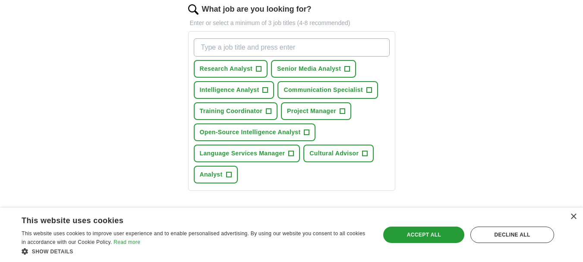
scroll to position [116, 0]
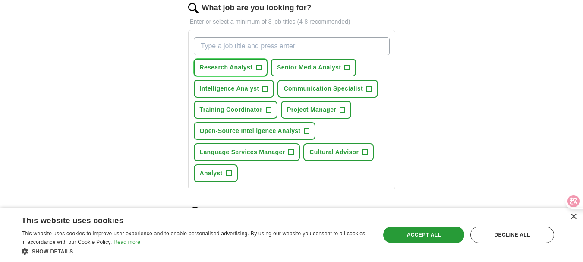
click at [258, 67] on span "+" at bounding box center [258, 67] width 5 height 7
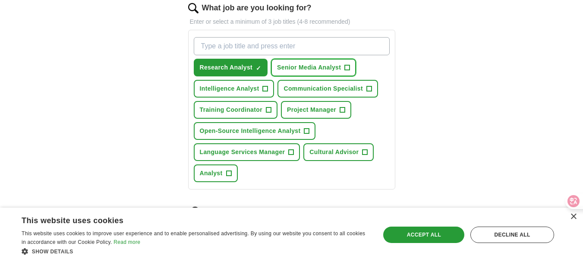
click at [347, 67] on span "+" at bounding box center [347, 67] width 5 height 7
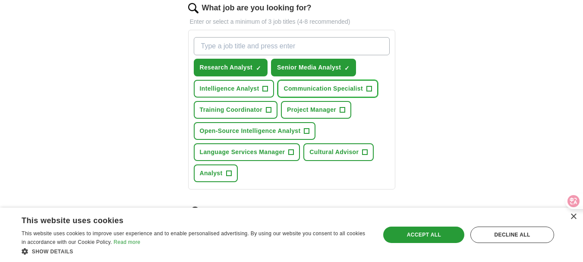
click at [368, 88] on span "+" at bounding box center [368, 88] width 5 height 7
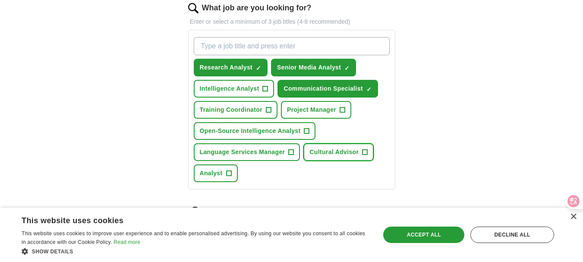
click at [366, 152] on span "+" at bounding box center [364, 152] width 5 height 7
click at [229, 175] on span "+" at bounding box center [228, 173] width 5 height 7
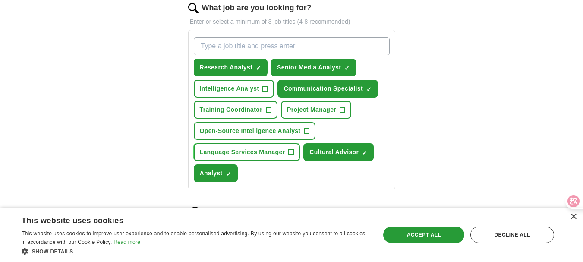
click at [292, 151] on span "+" at bounding box center [291, 152] width 5 height 7
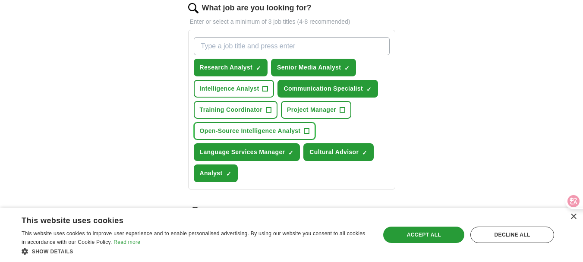
click at [304, 134] on span "+" at bounding box center [306, 131] width 5 height 7
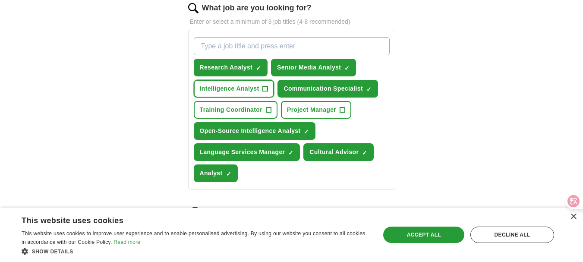
click at [265, 87] on span "+" at bounding box center [265, 88] width 5 height 7
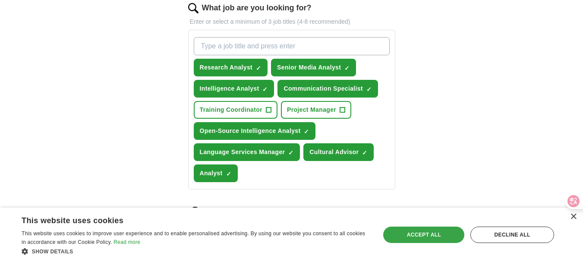
click at [435, 233] on div "Accept all" at bounding box center [423, 235] width 81 height 16
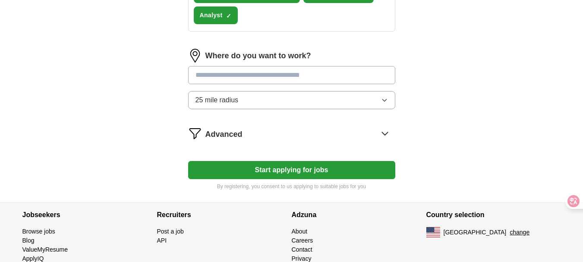
scroll to position [274, 0]
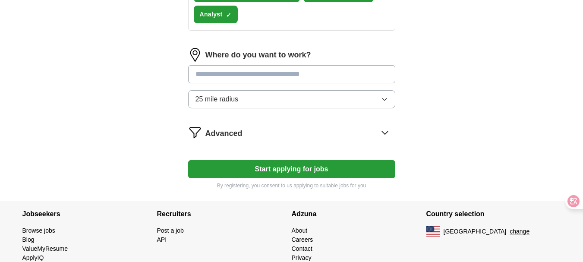
click at [374, 74] on input "text" at bounding box center [291, 74] width 207 height 18
type input "***"
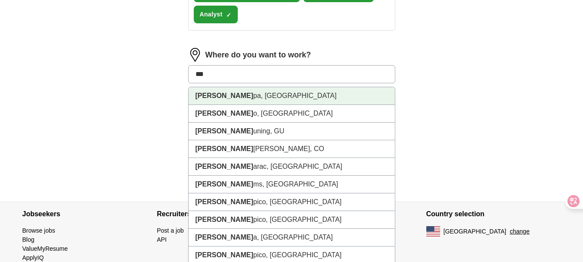
click at [367, 100] on li "Tam pa, [GEOGRAPHIC_DATA]" at bounding box center [292, 96] width 206 height 18
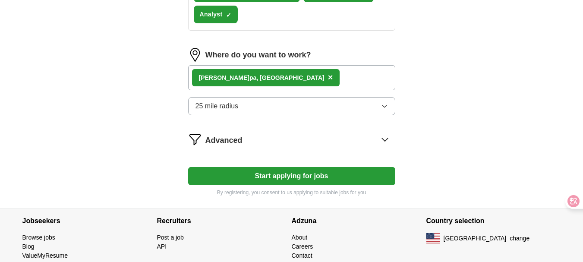
click at [361, 78] on div "Tam pa, [GEOGRAPHIC_DATA] ×" at bounding box center [291, 77] width 207 height 25
click at [358, 82] on div "Tam pa, [GEOGRAPHIC_DATA] ×" at bounding box center [291, 77] width 207 height 25
click at [385, 106] on icon "button" at bounding box center [384, 106] width 7 height 7
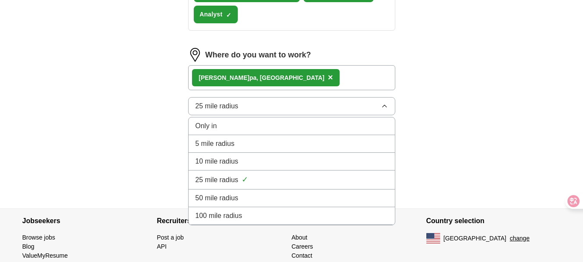
click at [387, 218] on div "100 mile radius" at bounding box center [291, 216] width 192 height 10
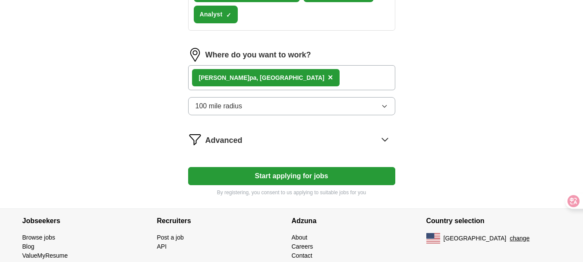
click at [322, 178] on button "Start applying for jobs" at bounding box center [291, 176] width 207 height 18
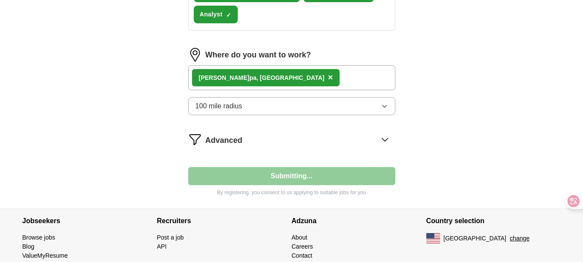
select select "**"
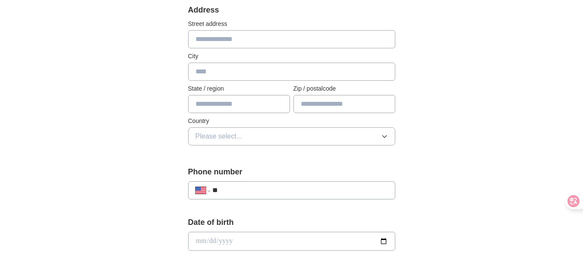
scroll to position [185, 0]
click at [211, 38] on input "text" at bounding box center [291, 38] width 207 height 18
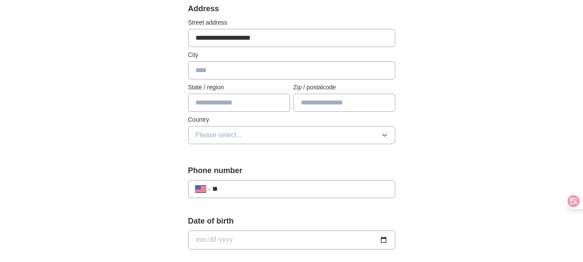
type input "**********"
type input "*****"
type input "*******"
type input "*****"
click at [387, 135] on icon "button" at bounding box center [384, 135] width 7 height 7
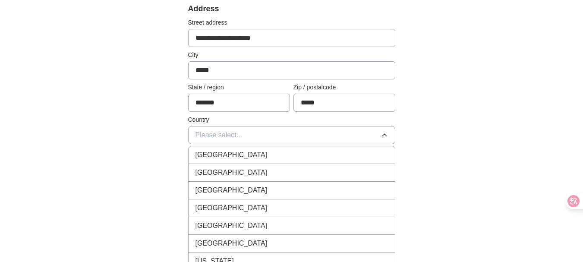
click at [350, 172] on div "[GEOGRAPHIC_DATA]" at bounding box center [291, 172] width 192 height 10
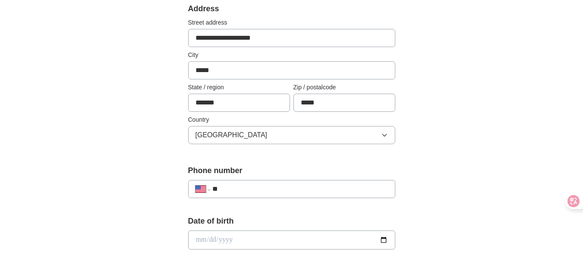
click at [342, 191] on input "**" at bounding box center [299, 189] width 175 height 10
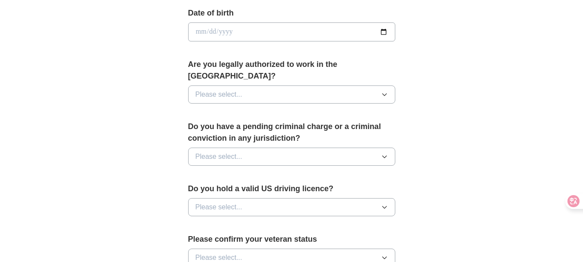
scroll to position [394, 0]
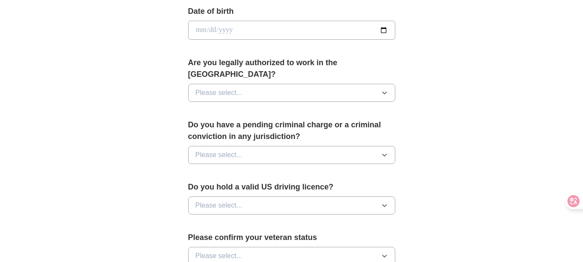
type input "**********"
click at [383, 27] on input "date" at bounding box center [291, 30] width 207 height 19
click at [469, 57] on div "**********" at bounding box center [292, 25] width 552 height 786
click at [385, 92] on icon "button" at bounding box center [384, 93] width 4 height 2
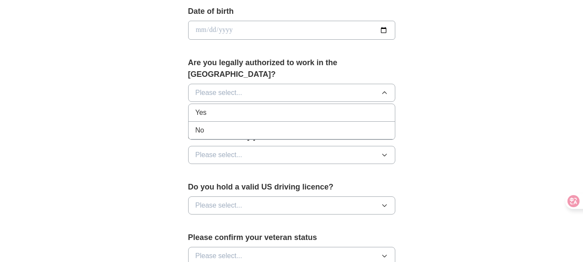
click at [370, 107] on div "Yes" at bounding box center [291, 112] width 192 height 10
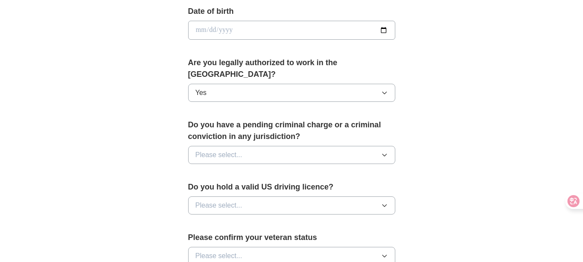
click at [383, 151] on icon "button" at bounding box center [384, 154] width 7 height 7
click at [365, 187] on div "No" at bounding box center [291, 192] width 192 height 10
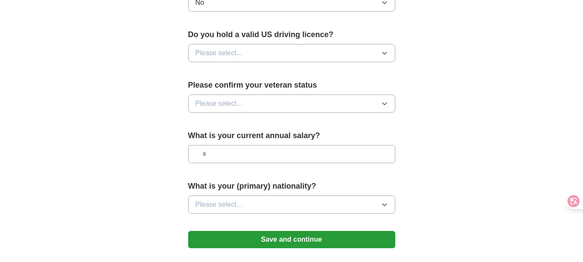
scroll to position [548, 0]
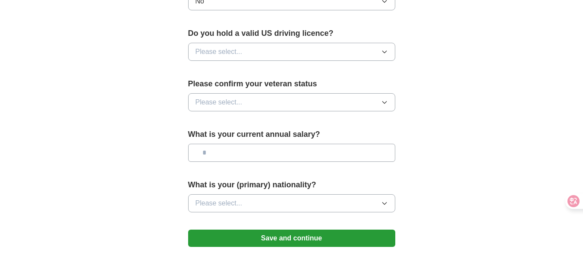
click at [384, 51] on icon "button" at bounding box center [384, 52] width 4 height 2
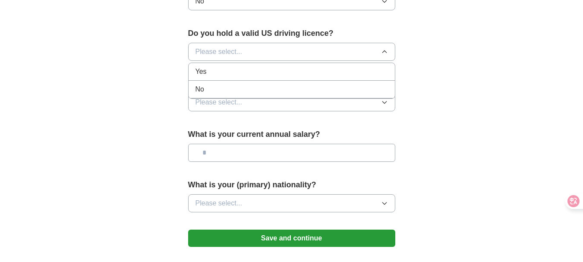
click at [374, 66] on div "Yes" at bounding box center [291, 71] width 192 height 10
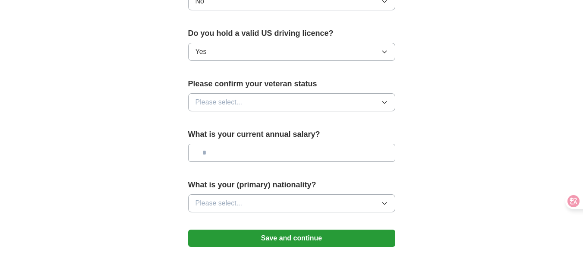
click at [385, 101] on icon "button" at bounding box center [384, 102] width 4 height 2
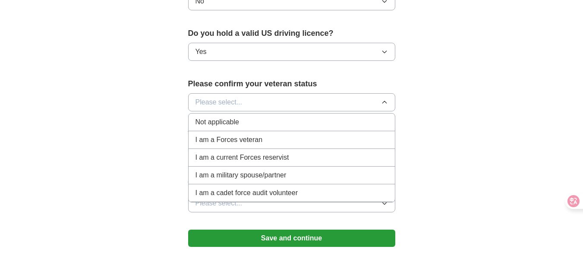
click at [372, 117] on div "Not applicable" at bounding box center [291, 122] width 192 height 10
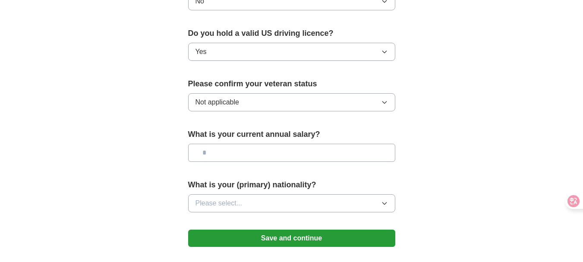
click at [385, 200] on icon "button" at bounding box center [384, 203] width 7 height 7
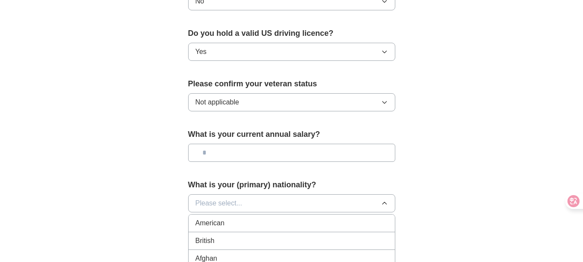
click at [385, 200] on icon "button" at bounding box center [384, 203] width 7 height 7
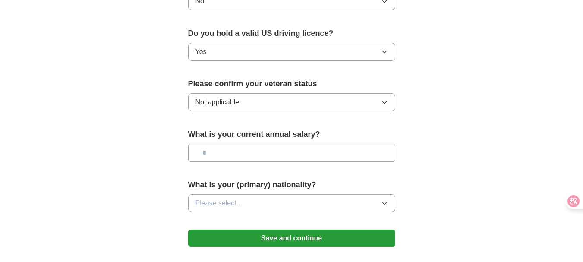
click at [385, 200] on icon "button" at bounding box center [384, 203] width 7 height 7
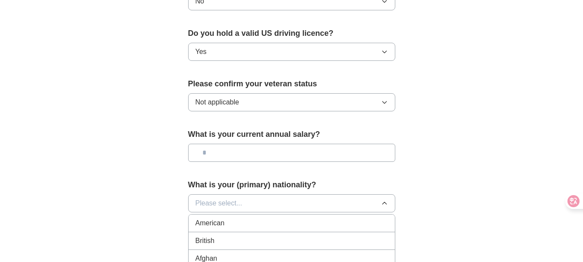
click at [364, 218] on div "American" at bounding box center [291, 223] width 192 height 10
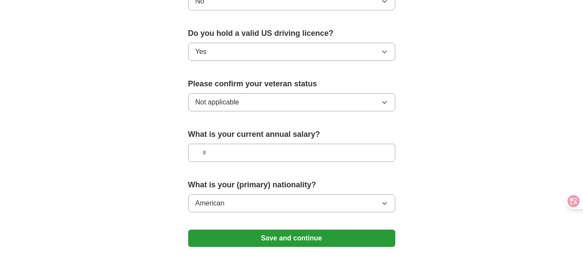
click at [322, 230] on button "Save and continue" at bounding box center [291, 238] width 207 height 17
